Goal: Task Accomplishment & Management: Manage account settings

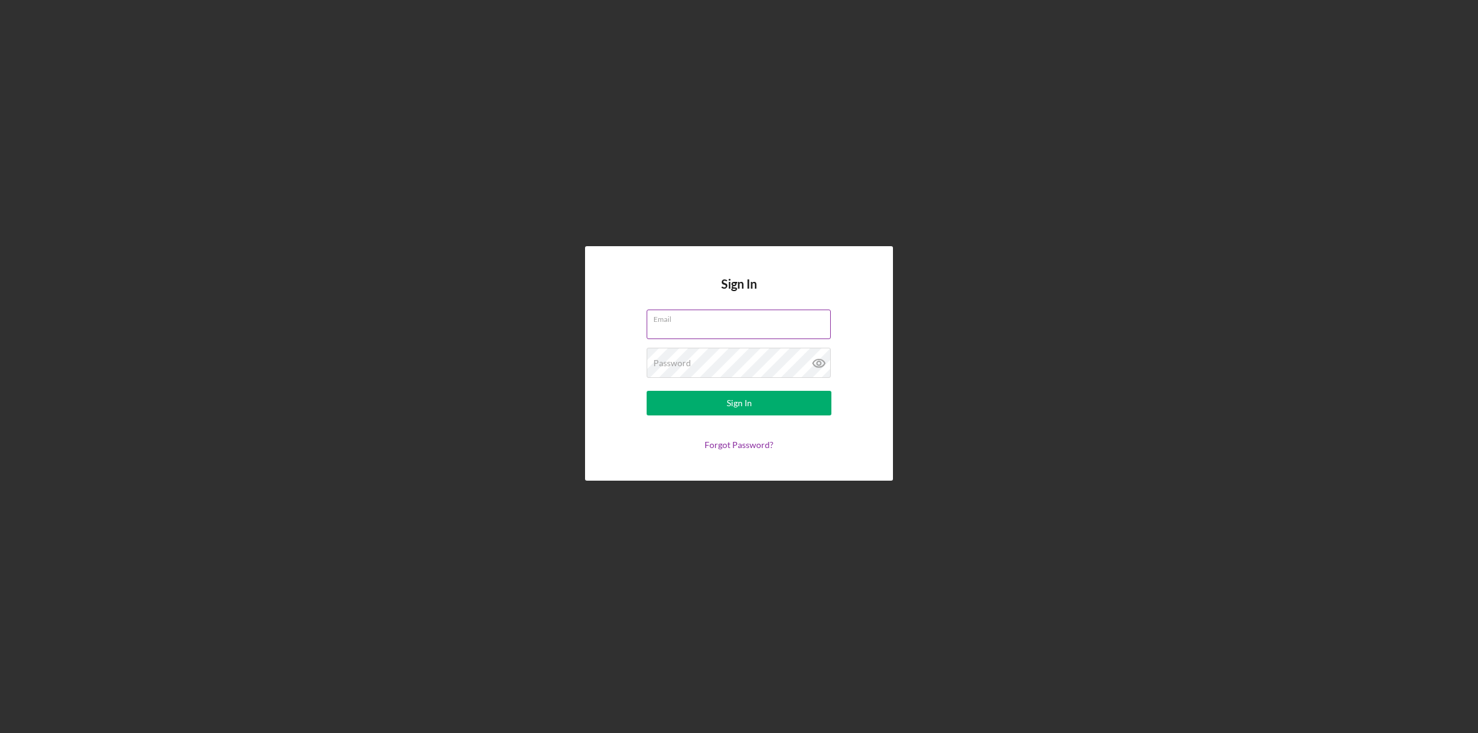
click at [694, 329] on input "Email" at bounding box center [738, 325] width 184 height 30
type input "[EMAIL_ADDRESS][DOMAIN_NAME]"
click at [646, 391] on button "Sign In" at bounding box center [738, 403] width 185 height 25
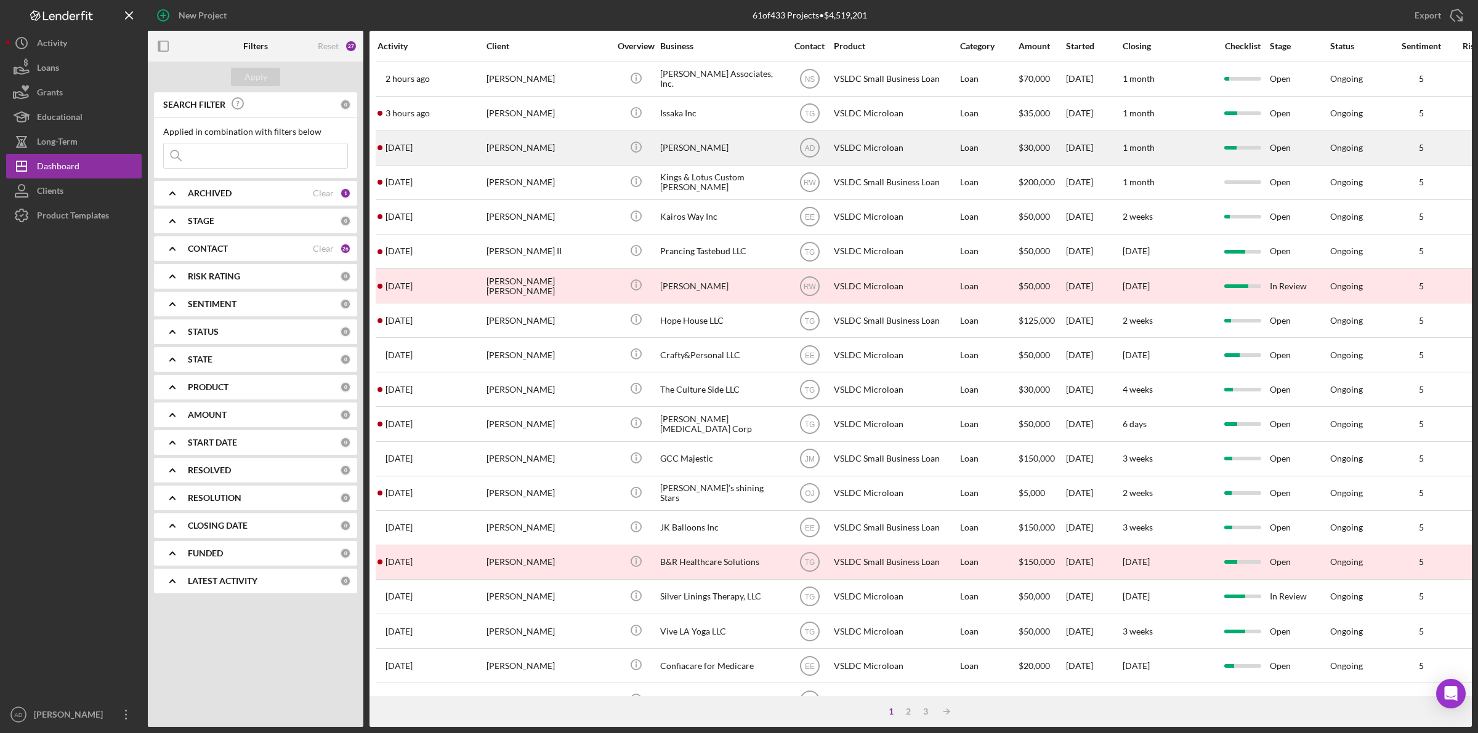
click at [555, 151] on div "[PERSON_NAME]" at bounding box center [547, 148] width 123 height 33
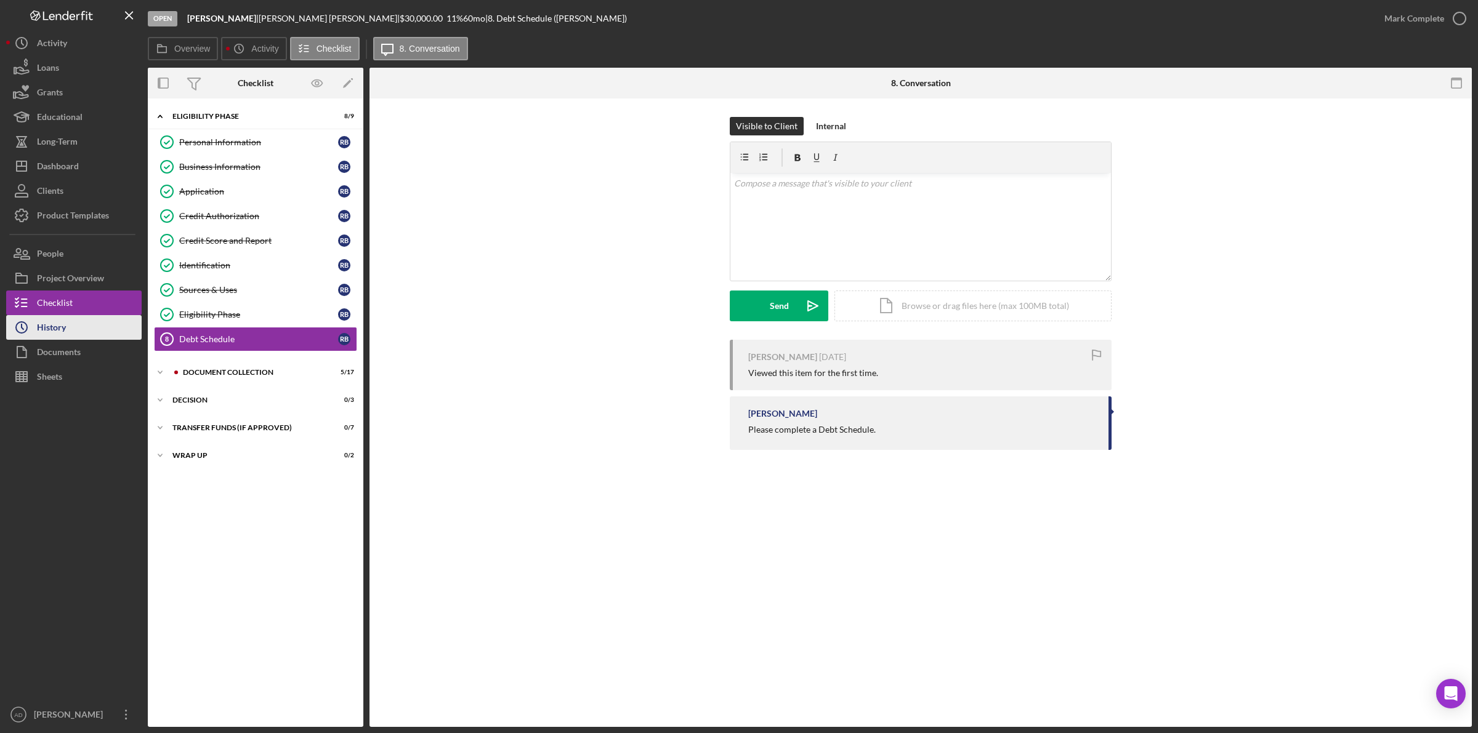
click at [54, 327] on div "History" at bounding box center [51, 329] width 29 height 28
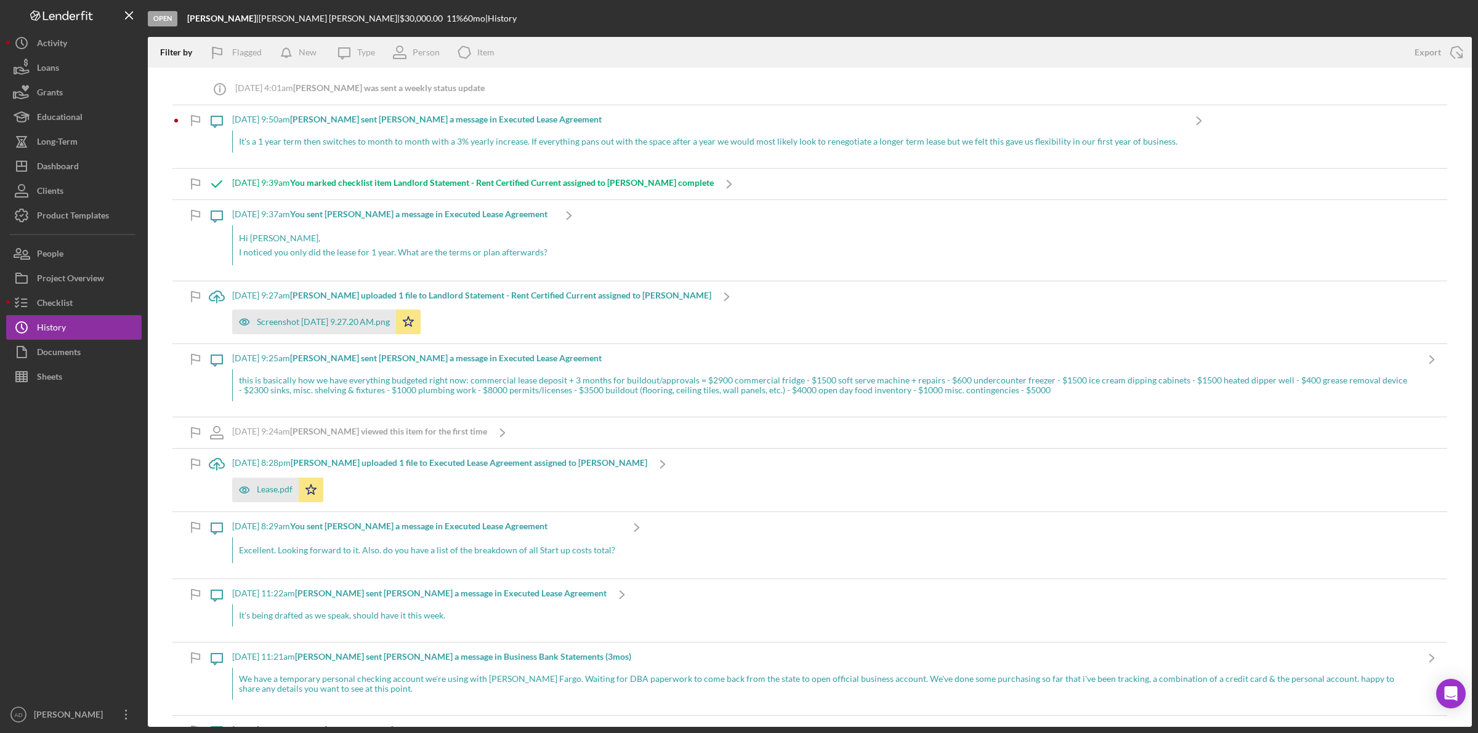
click at [796, 139] on div "It's a 1 year term then switches to month to month with a 3% yearly increase. I…" at bounding box center [707, 142] width 951 height 22
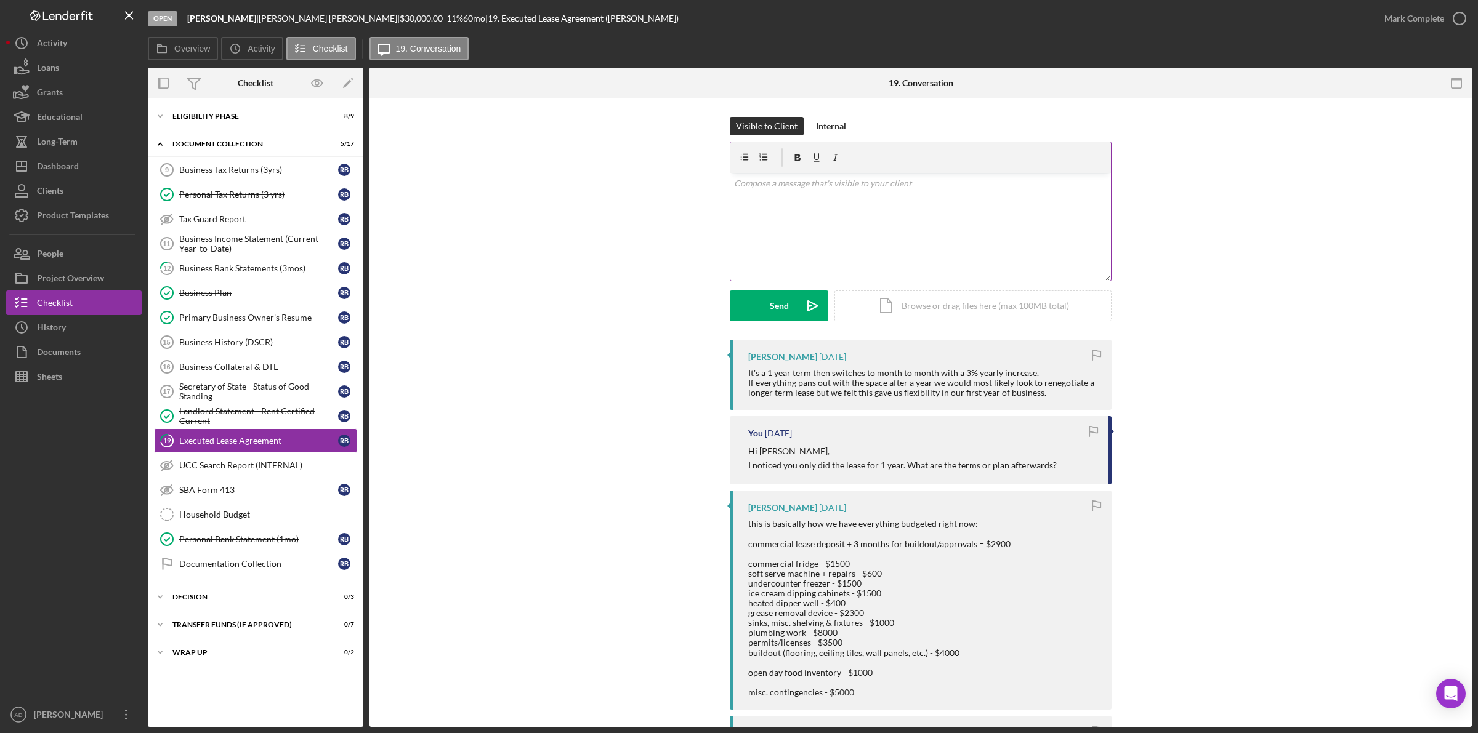
click at [818, 191] on div "v Color teal Color pink Remove color Add row above Add row below Add column bef…" at bounding box center [920, 227] width 380 height 108
click at [760, 303] on button "Send Icon/icon-invite-send" at bounding box center [779, 306] width 99 height 31
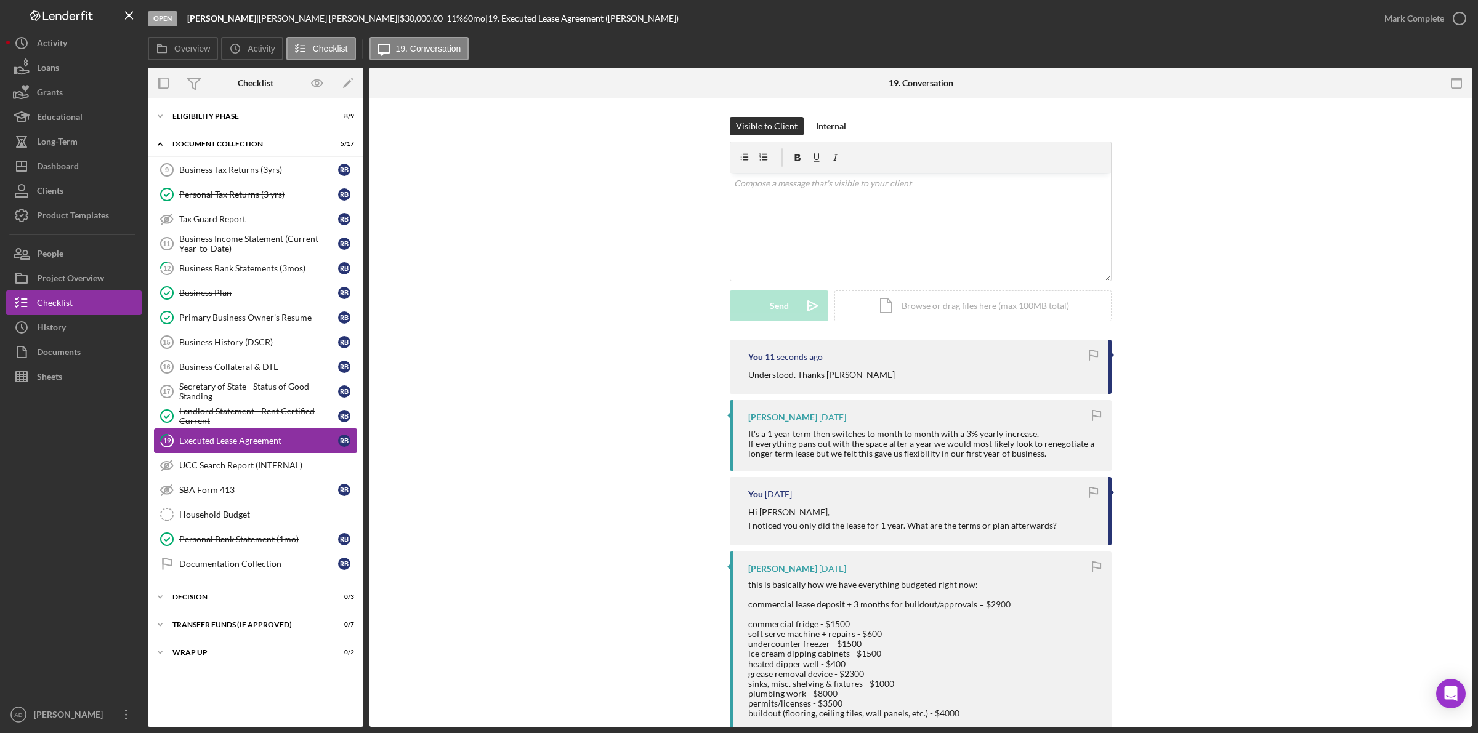
click at [217, 444] on div "Executed Lease Agreement" at bounding box center [258, 441] width 159 height 10
click at [1409, 14] on div "Mark Complete" at bounding box center [1414, 18] width 60 height 25
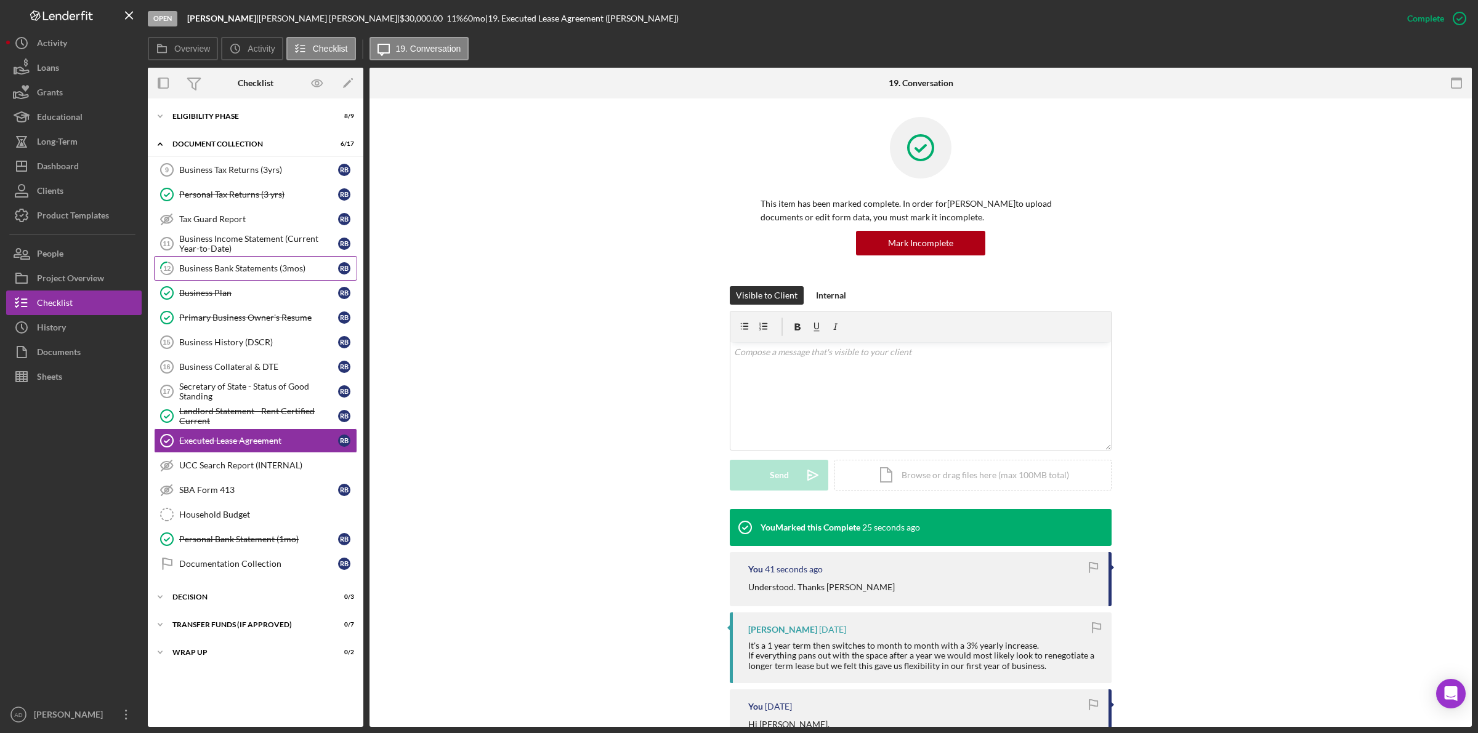
click at [203, 272] on div "Business Bank Statements (3mos)" at bounding box center [258, 268] width 159 height 10
